Goal: Task Accomplishment & Management: Use online tool/utility

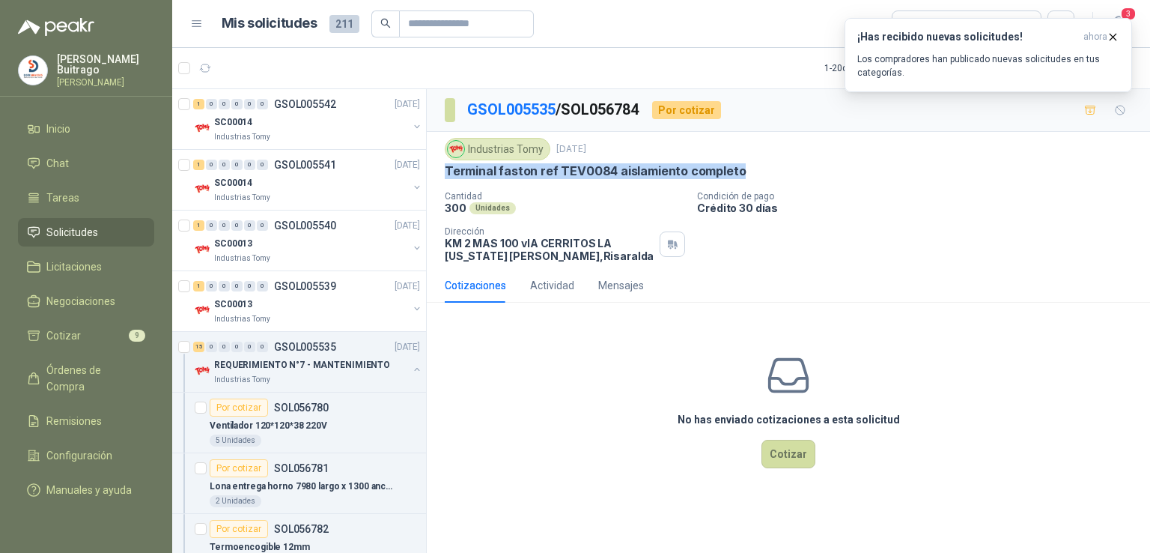
scroll to position [193, 0]
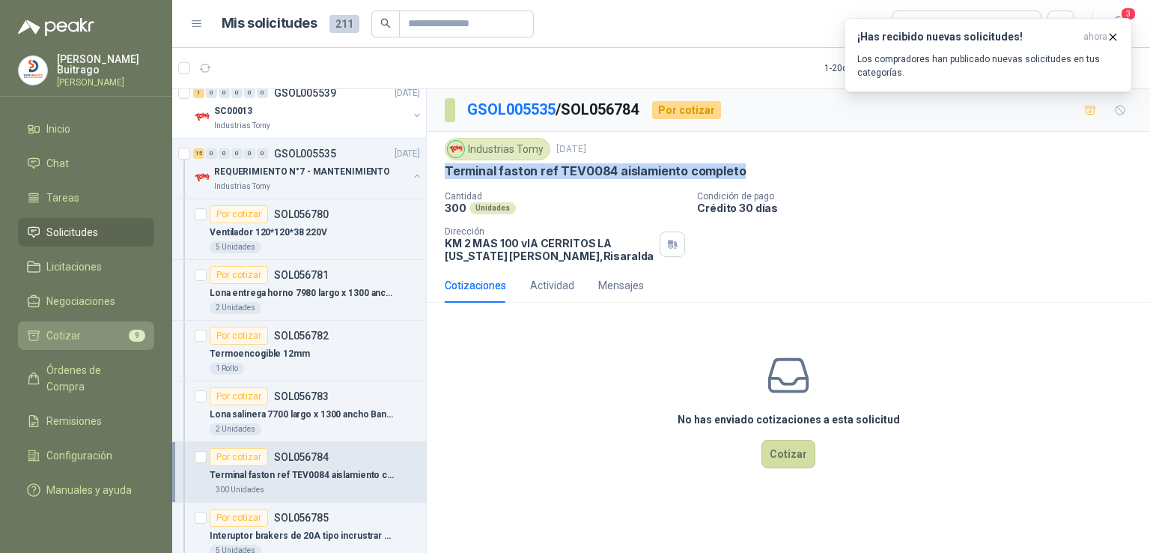
click at [117, 327] on li "Cotizar 9" at bounding box center [86, 335] width 118 height 16
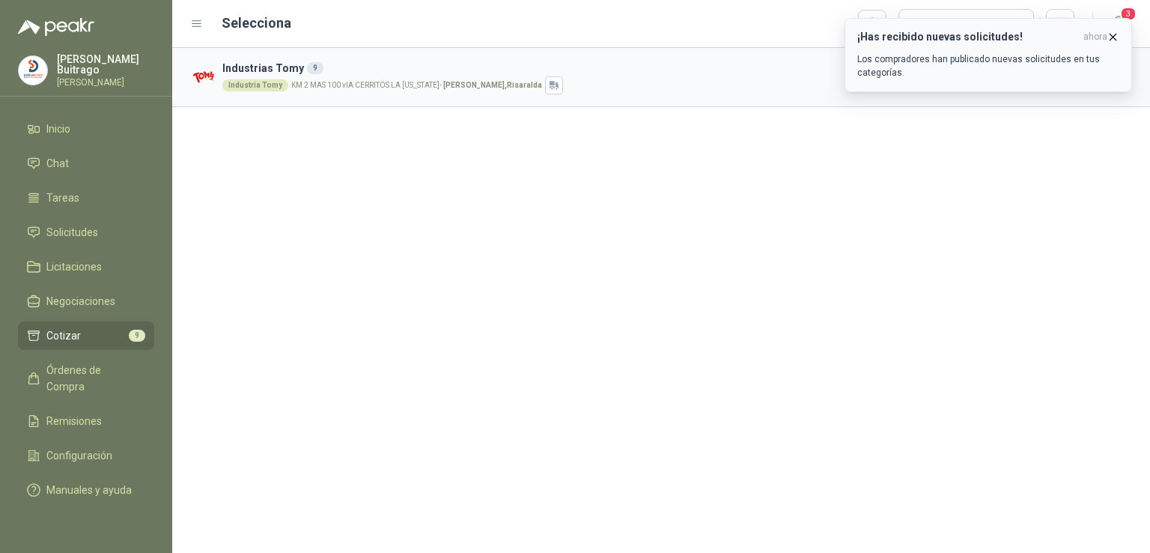
click at [1116, 32] on icon "button" at bounding box center [1113, 37] width 13 height 13
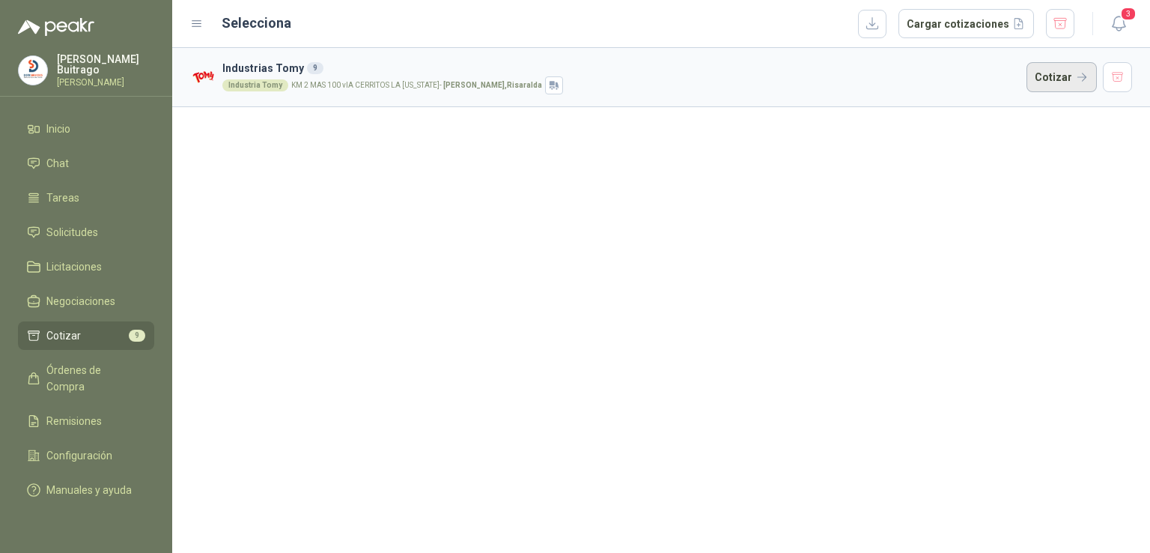
click at [1054, 76] on button "Cotizar" at bounding box center [1062, 77] width 70 height 30
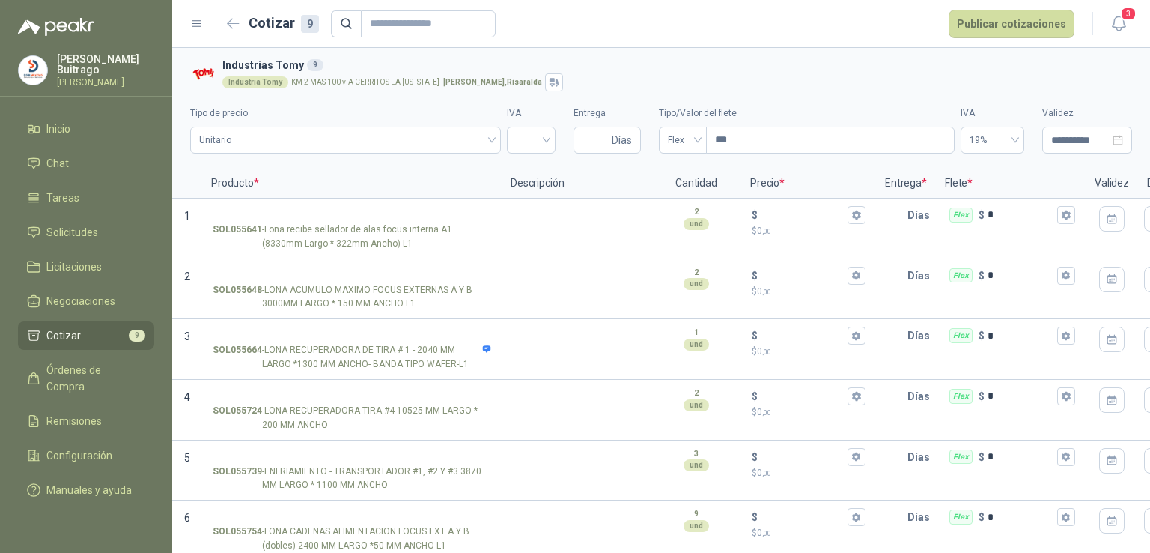
scroll to position [201, 0]
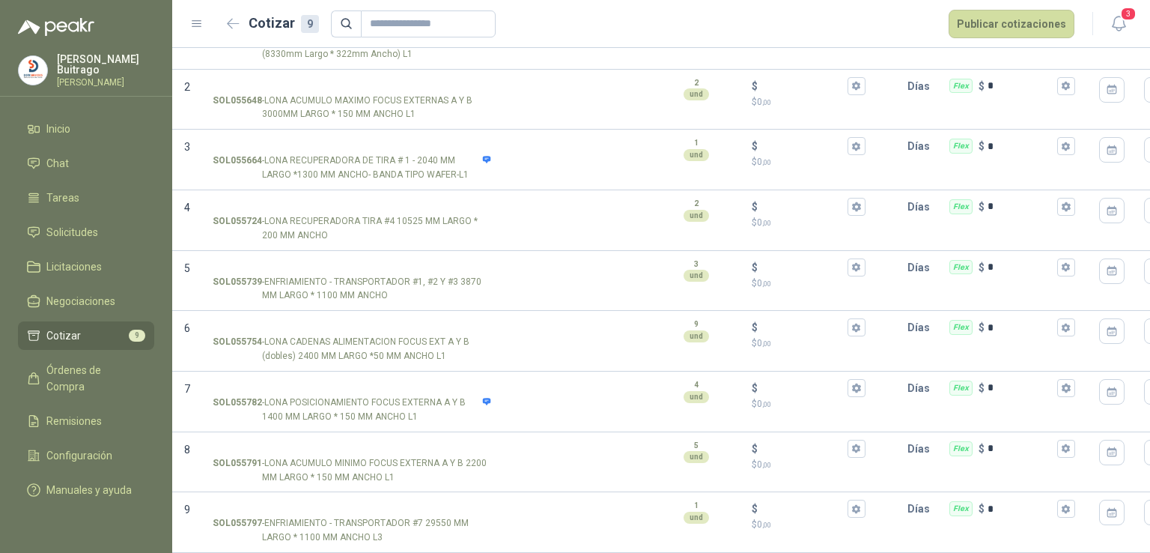
click at [87, 336] on li "Cotizar 9" at bounding box center [86, 335] width 118 height 16
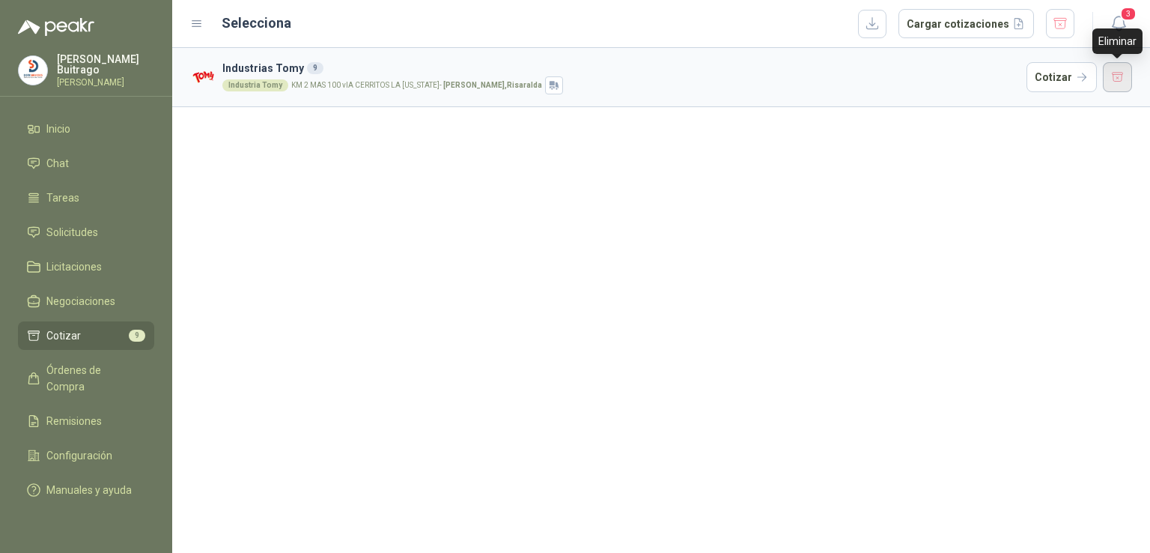
click at [1116, 79] on button "button" at bounding box center [1118, 77] width 30 height 30
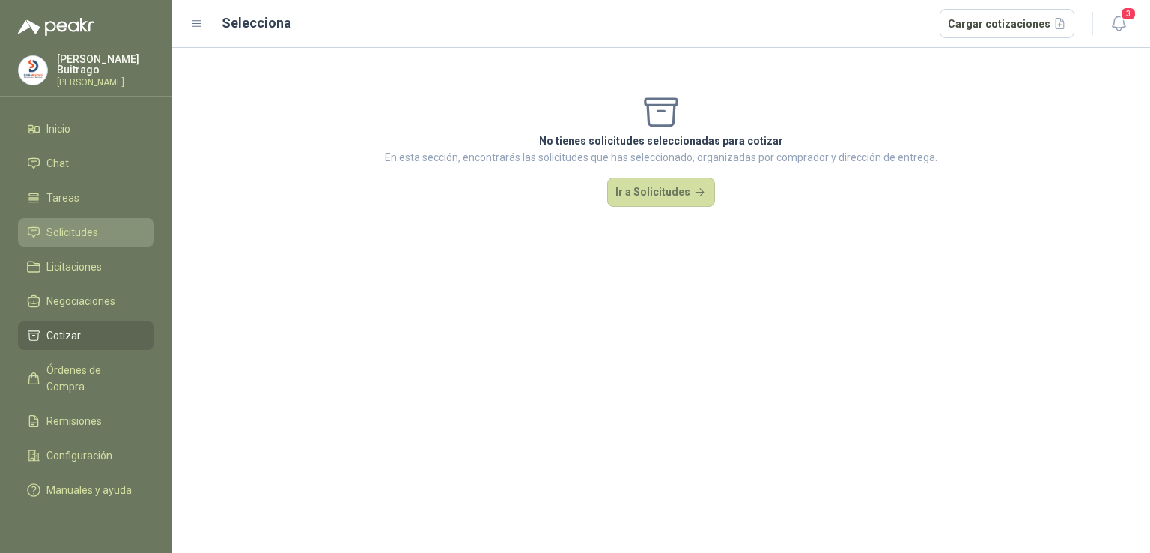
click at [79, 230] on span "Solicitudes" at bounding box center [72, 232] width 52 height 16
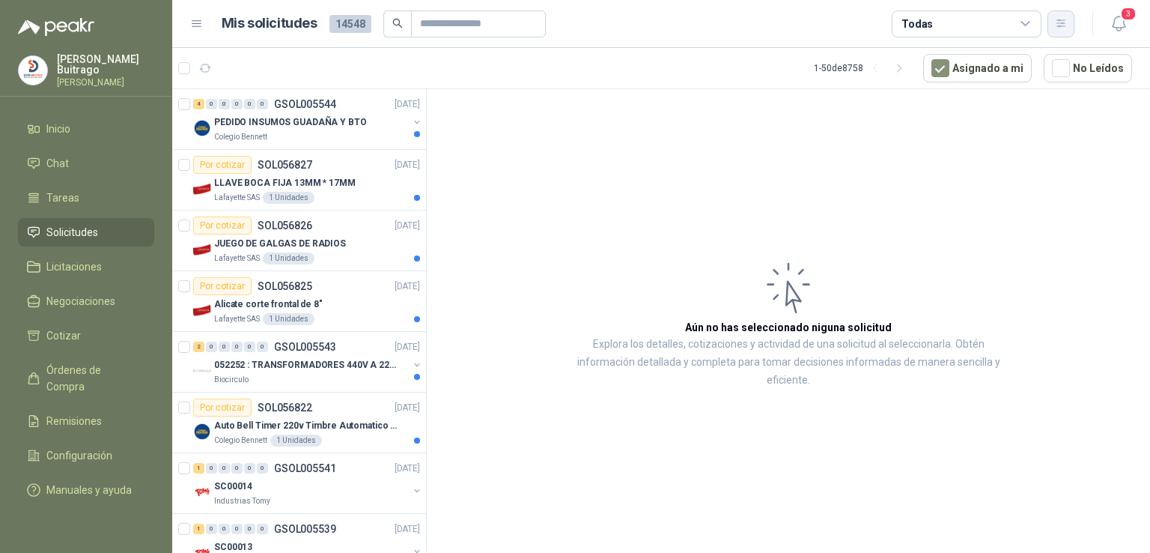
click at [1069, 25] on button "button" at bounding box center [1061, 23] width 27 height 27
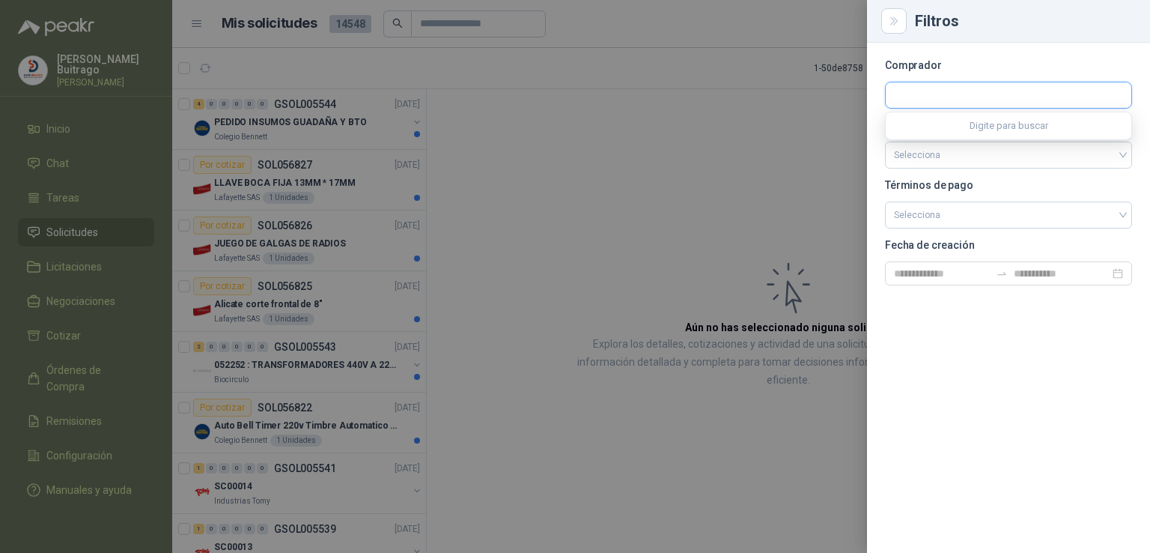
click at [937, 89] on input "text" at bounding box center [1009, 94] width 246 height 25
type input "****"
click at [946, 126] on p "Industrias Tomy" at bounding box center [976, 127] width 113 height 9
click at [946, 126] on p "Departamento" at bounding box center [1008, 125] width 247 height 9
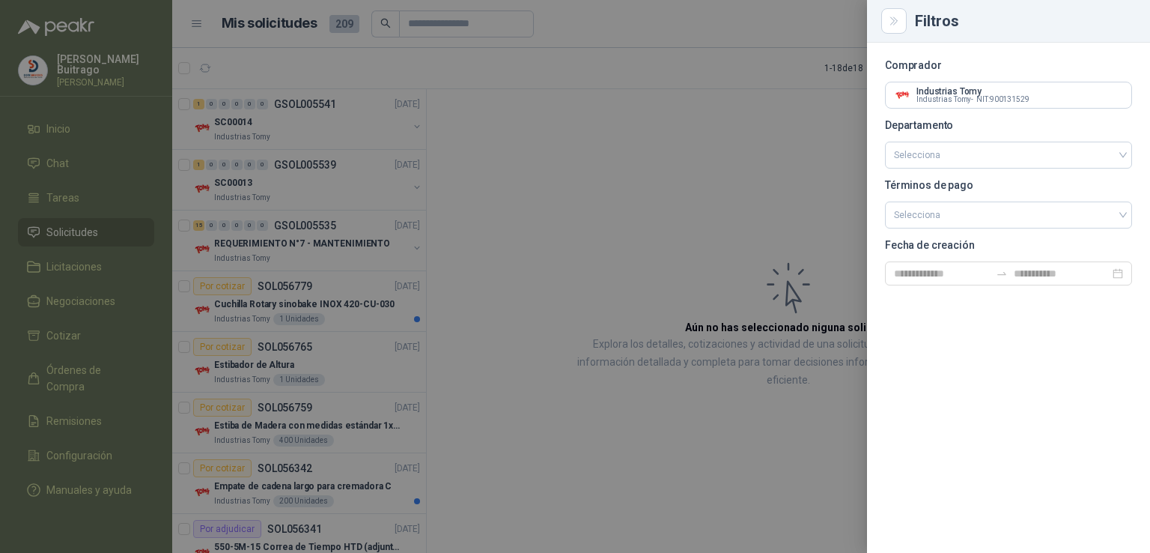
click at [726, 347] on div at bounding box center [575, 276] width 1150 height 553
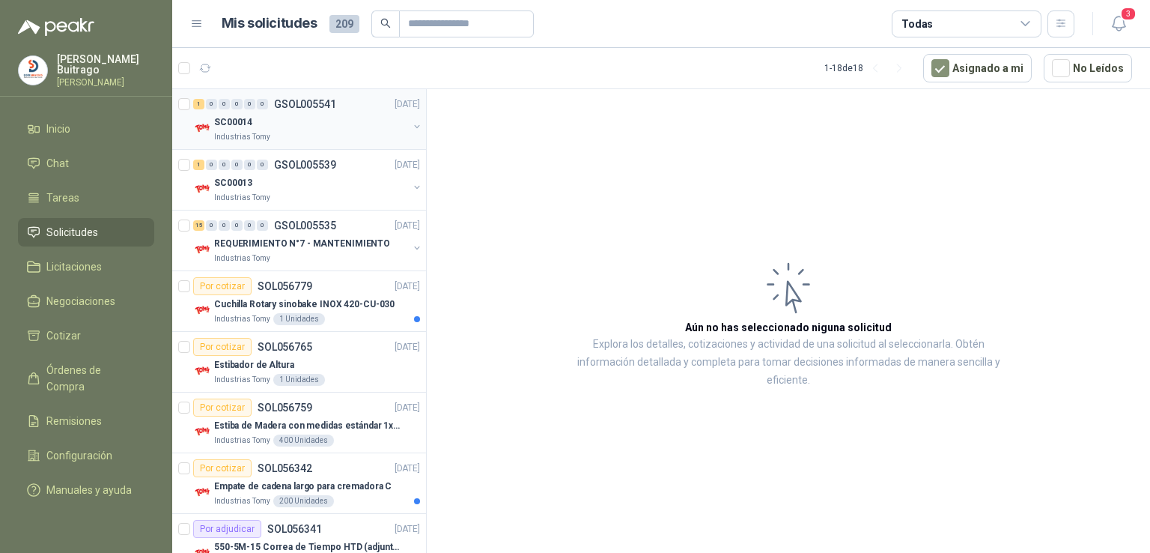
click at [239, 120] on p "SC00014" at bounding box center [233, 122] width 38 height 14
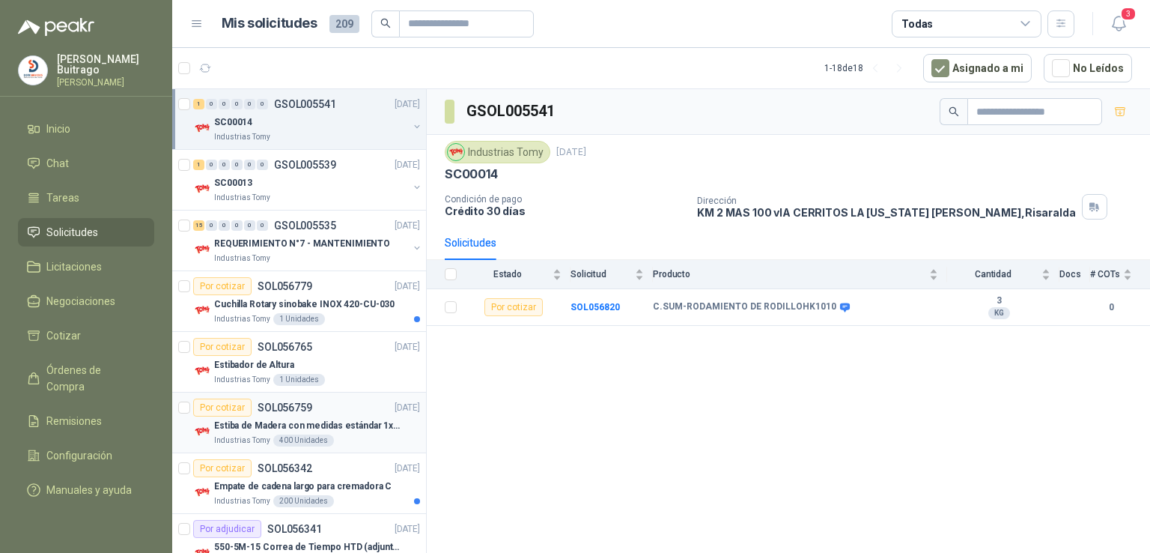
click at [335, 416] on div "Estiba de Madera con medidas estándar 1x120x15 de alto" at bounding box center [317, 425] width 206 height 18
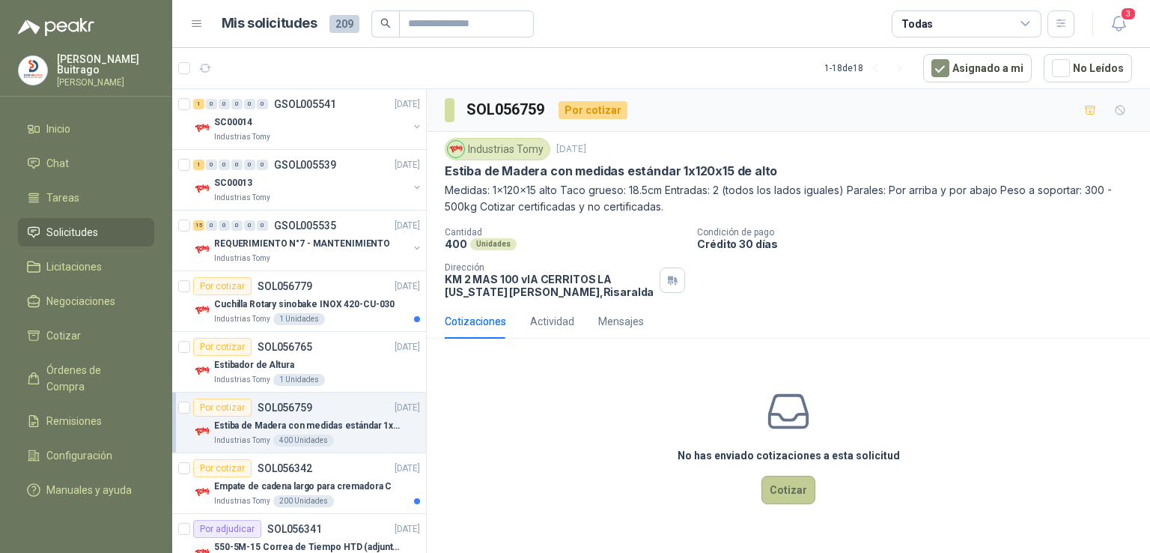
click at [788, 481] on button "Cotizar" at bounding box center [789, 489] width 54 height 28
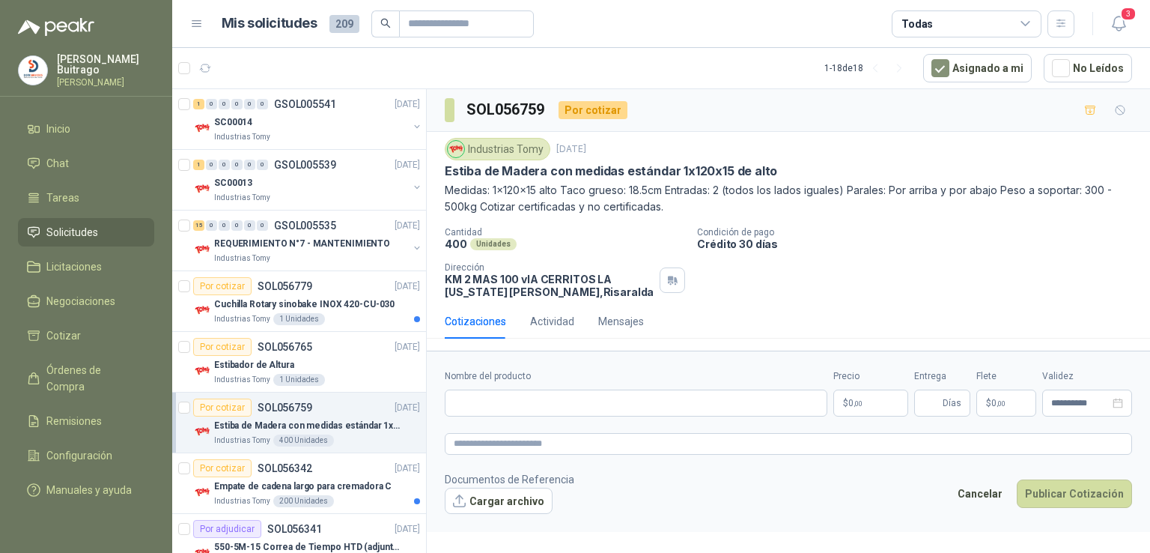
scroll to position [410, 0]
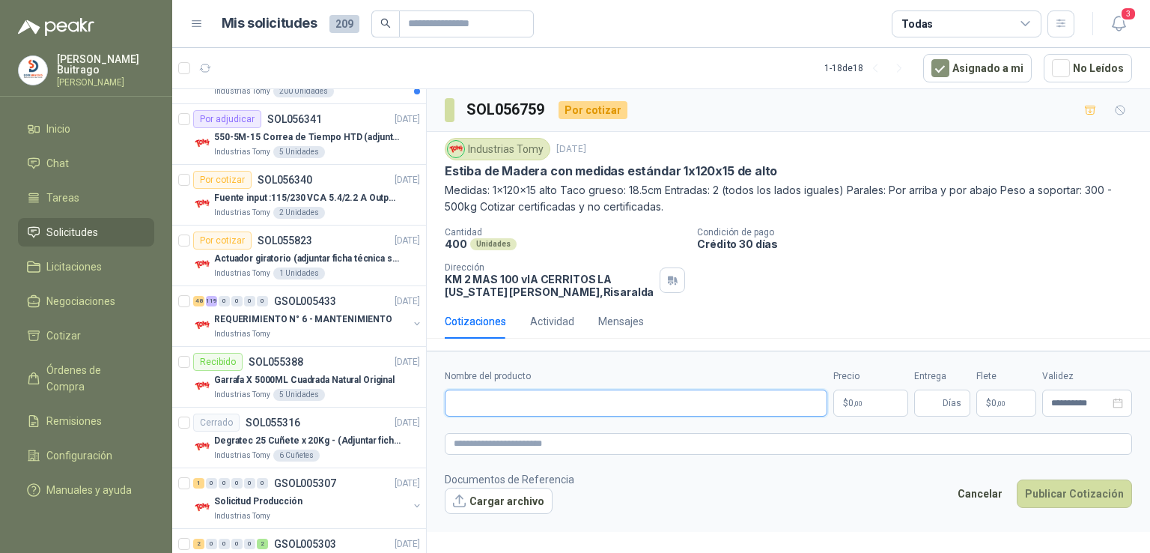
click at [506, 413] on input "Nombre del producto" at bounding box center [636, 402] width 383 height 27
click at [311, 320] on p "REQUERIMIENTO N° 6 - MANTENIMIENTO" at bounding box center [303, 319] width 178 height 14
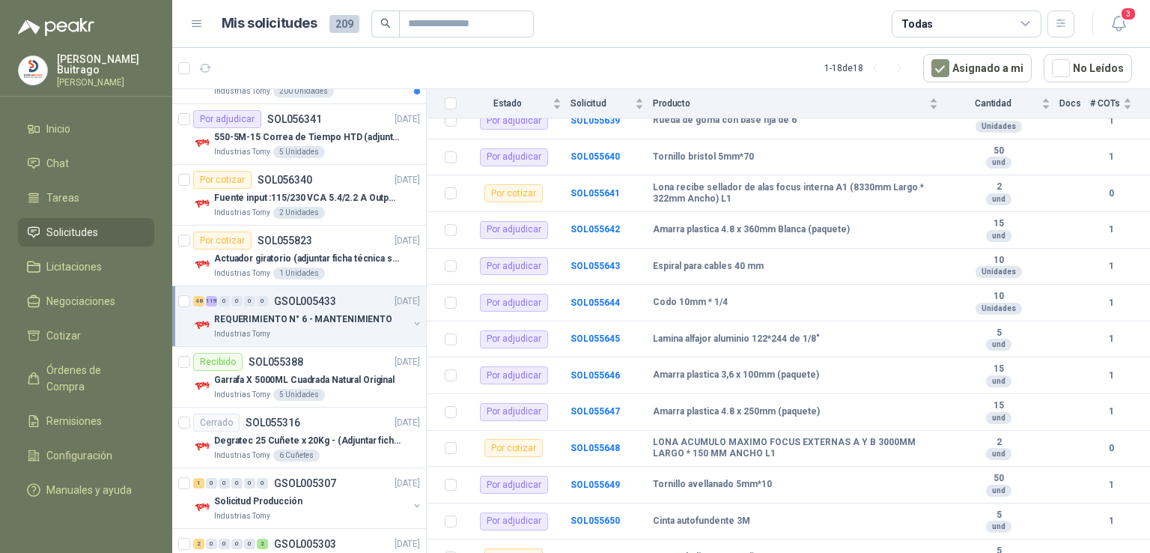
scroll to position [377, 0]
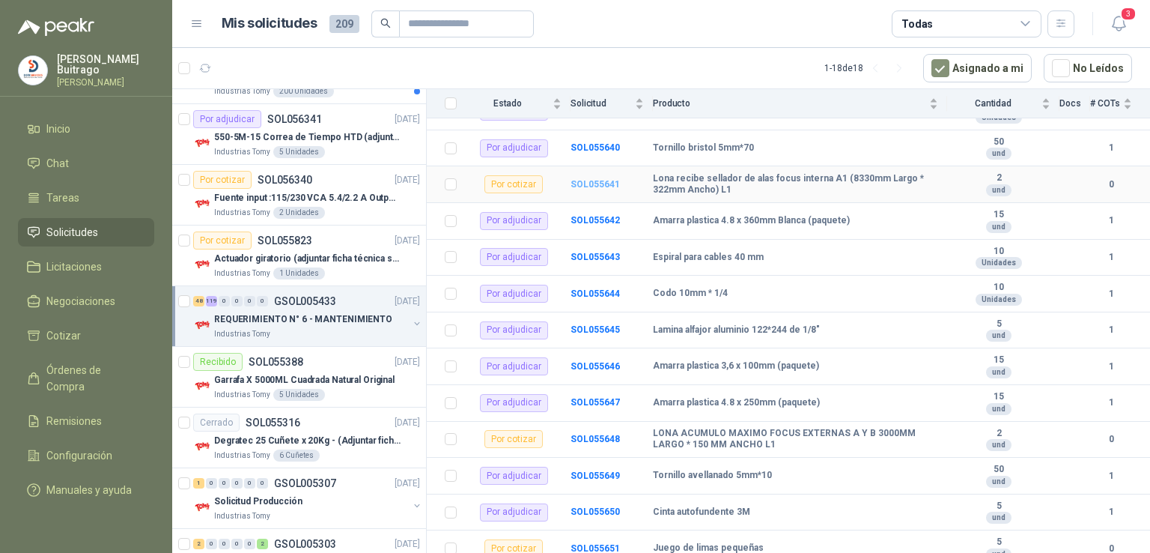
click at [581, 186] on b "SOL055641" at bounding box center [595, 184] width 49 height 10
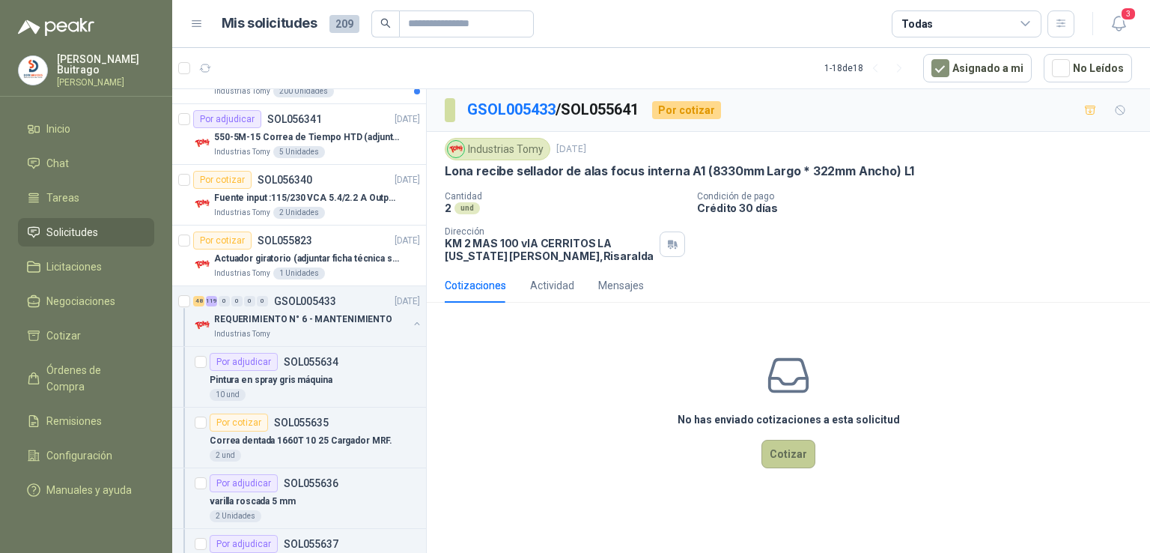
click at [773, 440] on button "Cotizar" at bounding box center [789, 454] width 54 height 28
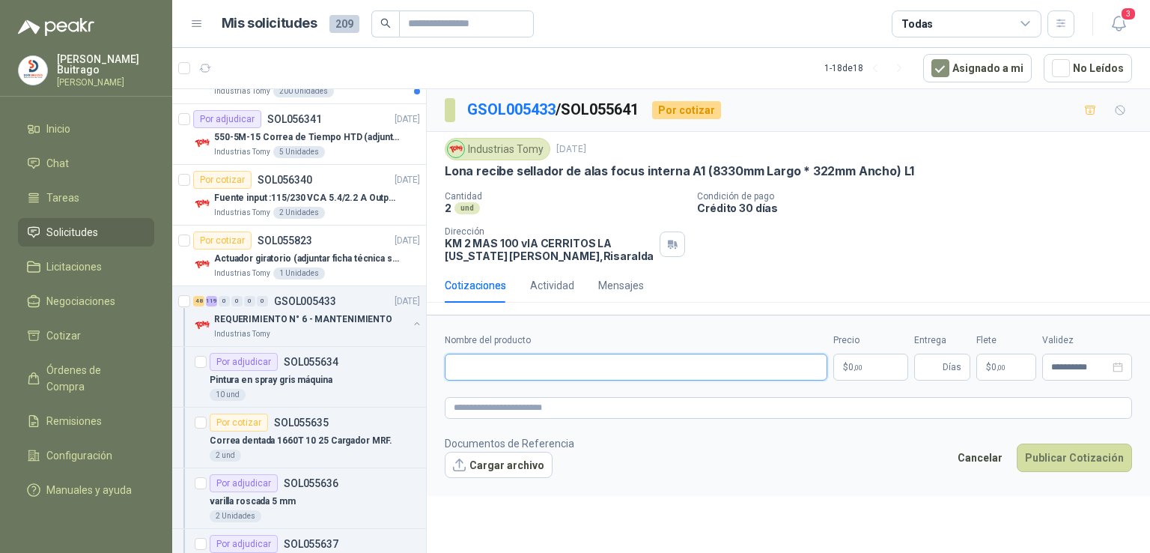
click at [541, 378] on input "Nombre del producto" at bounding box center [636, 366] width 383 height 27
type input "**********"
click at [872, 351] on div "Precio $ 0 ,00" at bounding box center [870, 356] width 75 height 47
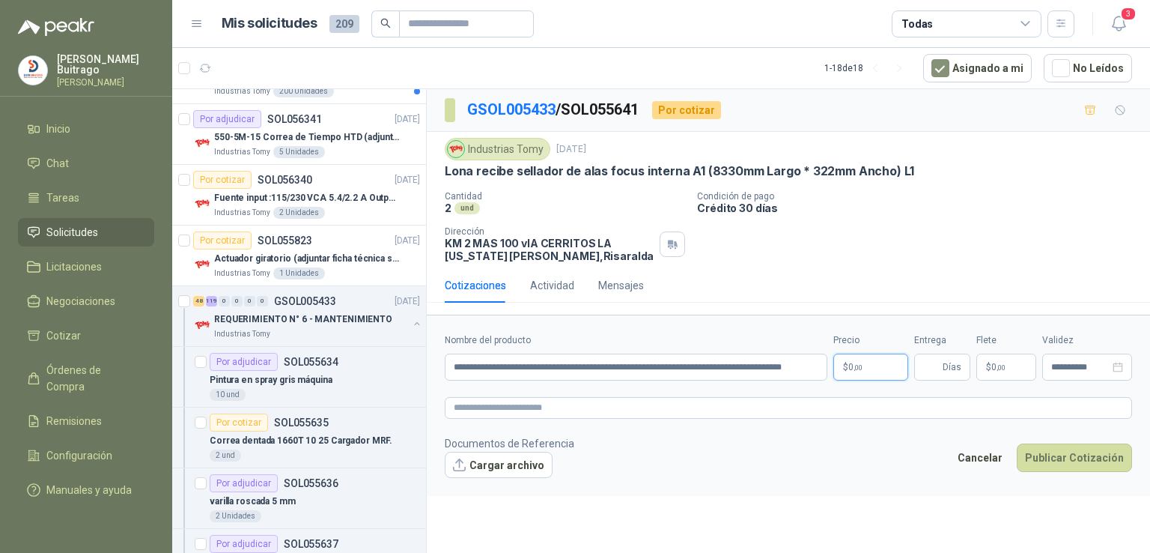
click at [872, 362] on p "$ 0 ,00" at bounding box center [870, 366] width 75 height 27
